Goal: Task Accomplishment & Management: Use online tool/utility

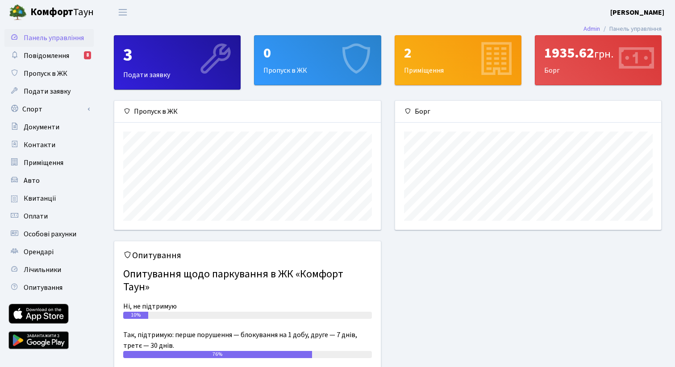
scroll to position [129, 266]
click at [61, 107] on link "Спорт" at bounding box center [48, 109] width 89 height 18
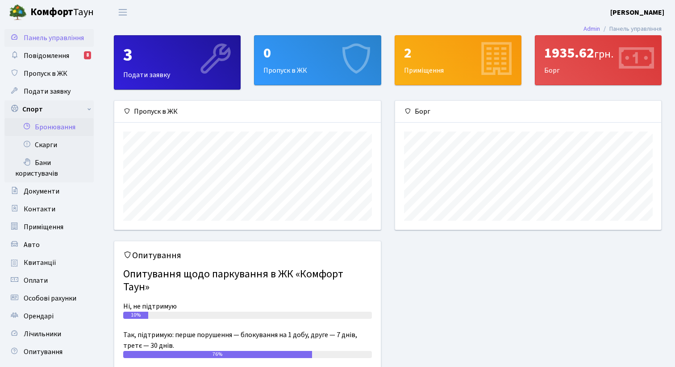
click at [58, 126] on link "Бронювання" at bounding box center [48, 127] width 89 height 18
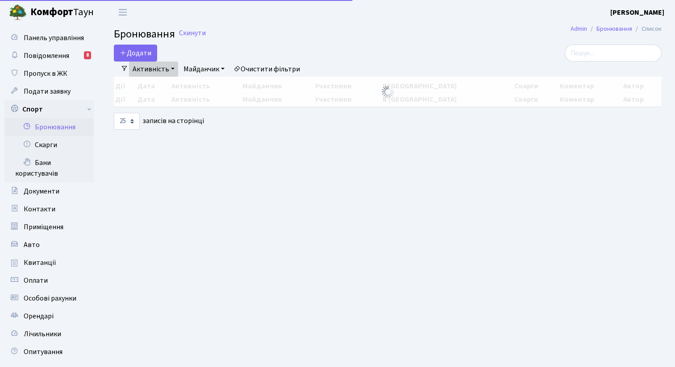
select select "25"
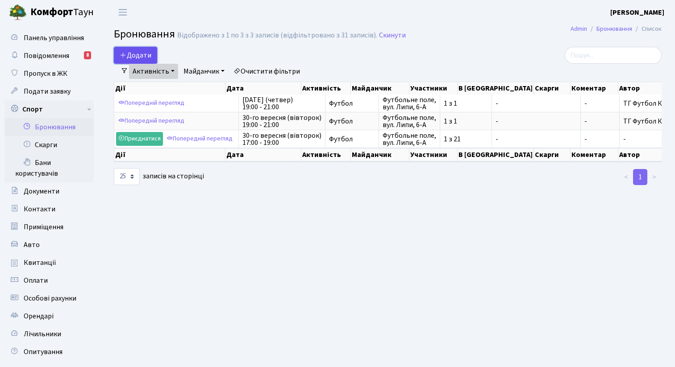
click at [154, 58] on button "Додати" at bounding box center [135, 55] width 43 height 17
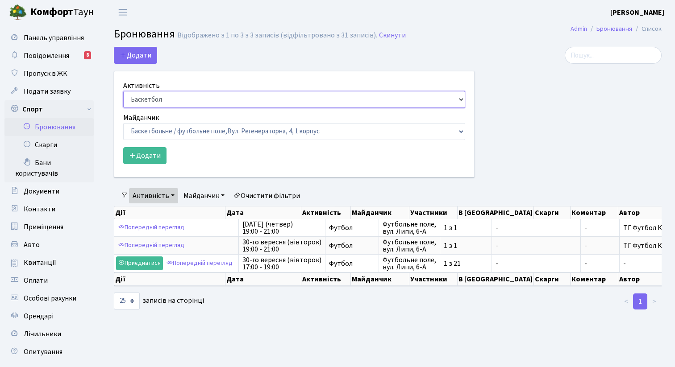
click at [180, 100] on select "Баскетбол Волейбол Йога Катання на роликах Настільний теніс [PERSON_NAME] Фітнес" at bounding box center [294, 99] width 342 height 17
select select "2"
click at [123, 91] on select "Баскетбол Волейбол Йога Катання на роликах Настільний теніс [PERSON_NAME] Фітнес" at bounding box center [294, 99] width 342 height 17
click at [167, 118] on div "Майданчик Баскетбольне / футбольне поле, Вул. Регенераторна, 4, 1 корпус Баскет…" at bounding box center [294, 126] width 342 height 28
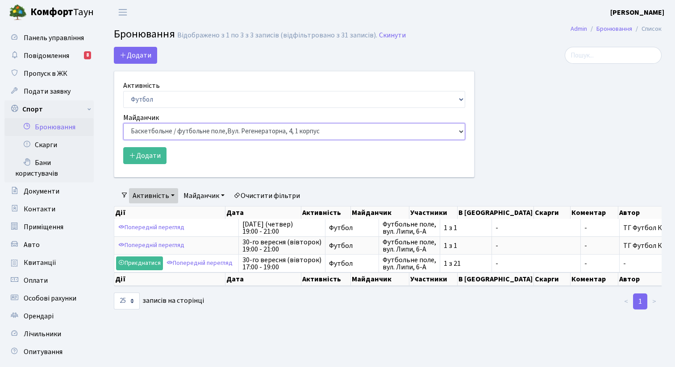
click at [167, 124] on select "Баскетбольне / футбольне поле, Вул. Регенераторна, 4, 1 корпус Баскетбольне пол…" at bounding box center [294, 131] width 342 height 17
click at [123, 123] on select "Баскетбольне / футбольне поле, Вул. Регенераторна, 4, 1 корпус Баскетбольне пол…" at bounding box center [294, 131] width 342 height 17
click at [176, 134] on select "Баскетбольне / футбольне поле, Вул. Регенераторна, 4, 1 корпус Баскетбольне пол…" at bounding box center [294, 131] width 342 height 17
select select "10"
click at [123, 123] on select "Баскетбольне / футбольне поле, Вул. Регенераторна, 4, 1 корпус Баскетбольне пол…" at bounding box center [294, 131] width 342 height 17
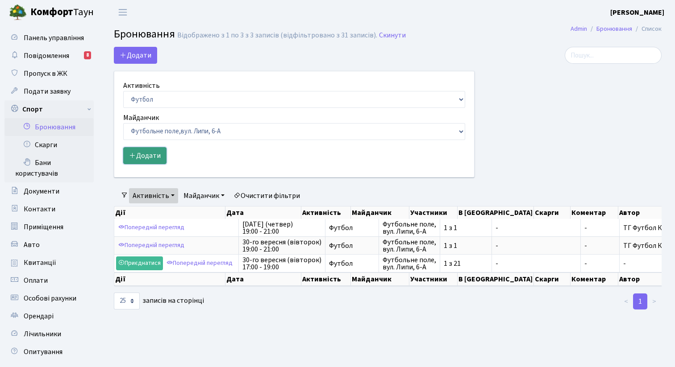
click at [150, 151] on button "Додати" at bounding box center [144, 155] width 43 height 17
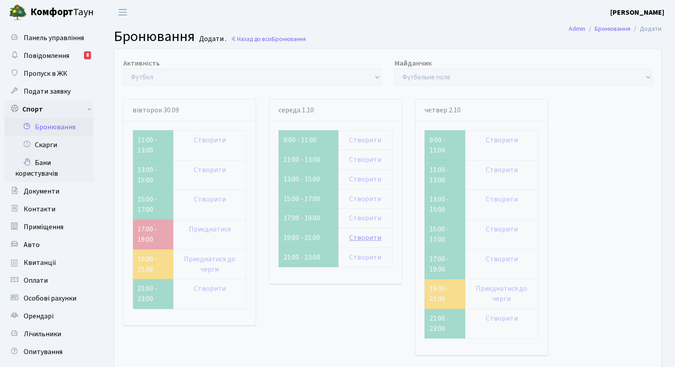
click at [361, 235] on link "Створити" at bounding box center [365, 238] width 32 height 10
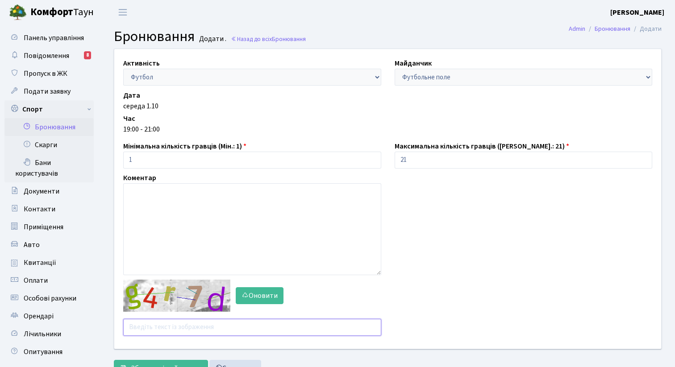
click at [199, 324] on input "text" at bounding box center [252, 327] width 258 height 17
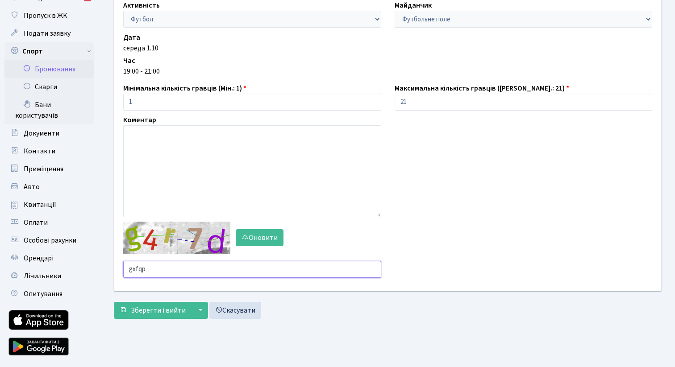
scroll to position [59, 0]
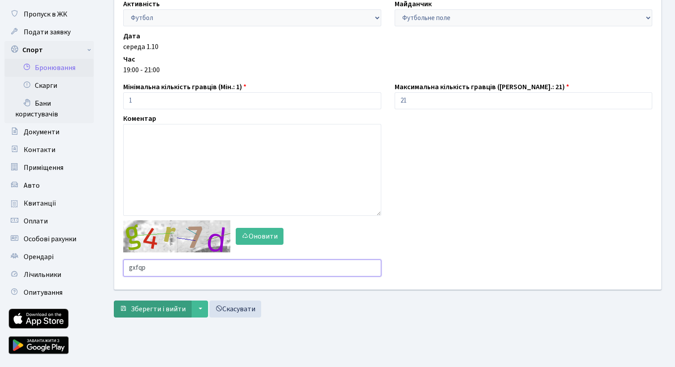
type input "gxfqp"
click at [169, 310] on span "Зберегти і вийти" at bounding box center [158, 309] width 55 height 10
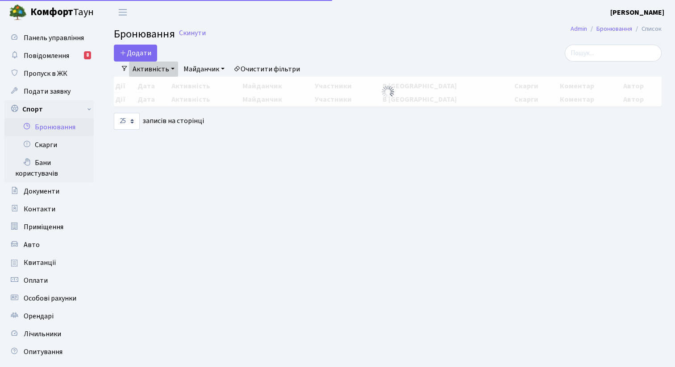
select select "25"
